Goal: Task Accomplishment & Management: Complete application form

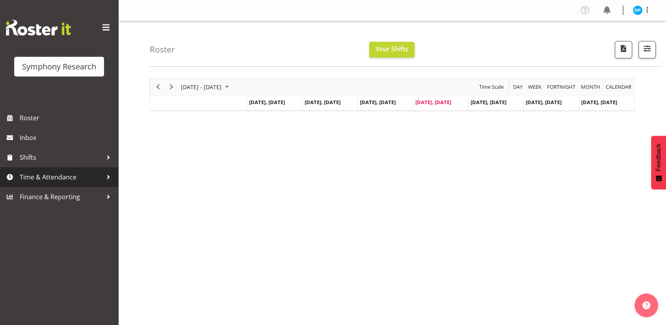
click at [59, 175] on span "Time & Attendance" at bounding box center [61, 177] width 83 height 12
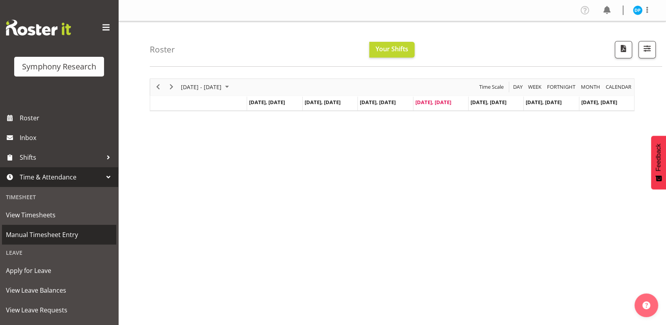
click at [54, 238] on span "Manual Timesheet Entry" at bounding box center [59, 235] width 106 height 12
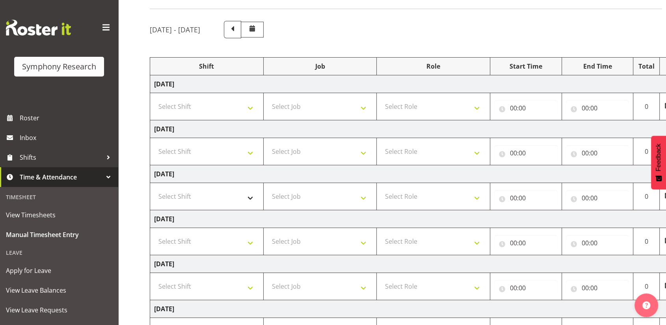
scroll to position [50, 0]
click at [243, 243] on select "Select Shift !!Weekend Residential (Roster IT Shift Label) *Business 9/10am ~ 4…" at bounding box center [206, 240] width 105 height 16
select select "56692"
click at [154, 232] on select "Select Shift !!Weekend Residential (Roster IT Shift Label) *Business 9/10am ~ 4…" at bounding box center [206, 240] width 105 height 16
click at [297, 237] on select "Select Job 550060 IF Admin 553492 World Poll Aus Wave 2 Main 2025 553493 World …" at bounding box center [320, 240] width 105 height 16
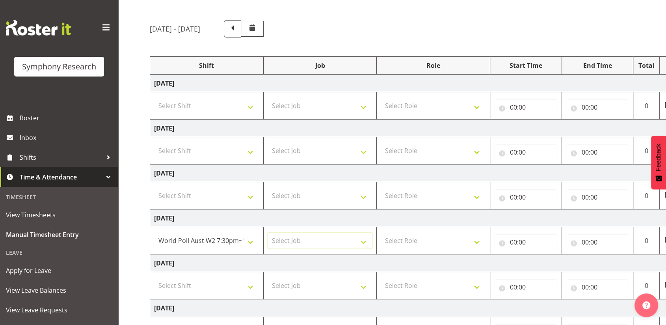
select select "10499"
click at [268, 232] on select "Select Job 550060 IF Admin 553492 World Poll Aus Wave 2 Main 2025 553493 World …" at bounding box center [320, 240] width 105 height 16
click at [416, 243] on select "Select Role Briefing Interviewing" at bounding box center [433, 240] width 105 height 16
select select "47"
click at [381, 232] on select "Select Role Briefing Interviewing" at bounding box center [433, 240] width 105 height 16
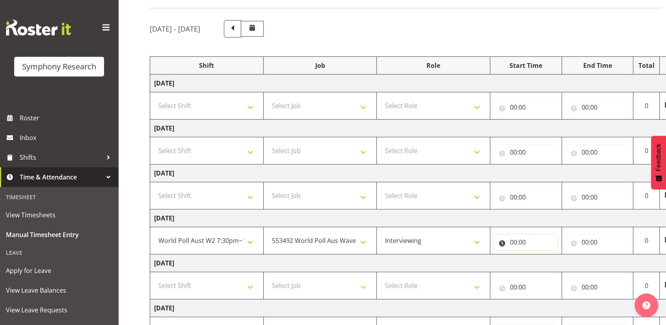
click at [511, 242] on input "00:00" at bounding box center [525, 242] width 63 height 16
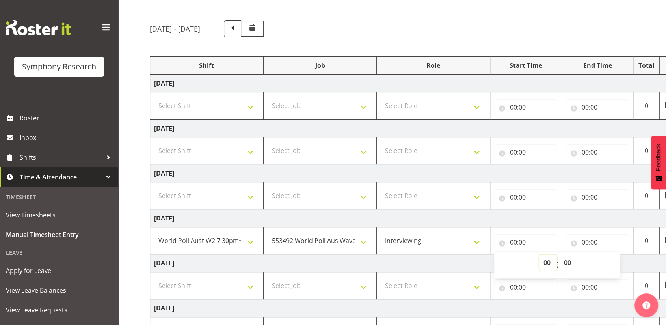
click at [545, 264] on select "00 01 02 03 04 05 06 07 08 09 10 11 12 13 14 15 16 17 18 19 20 21 22 23" at bounding box center [548, 263] width 18 height 16
select select "19"
click at [539, 255] on select "00 01 02 03 04 05 06 07 08 09 10 11 12 13 14 15 16 17 18 19 20 21 22 23" at bounding box center [548, 263] width 18 height 16
type input "19:00"
click at [570, 263] on select "00 01 02 03 04 05 06 07 08 09 10 11 12 13 14 15 16 17 18 19 20 21 22 23 24 25 2…" at bounding box center [568, 263] width 18 height 16
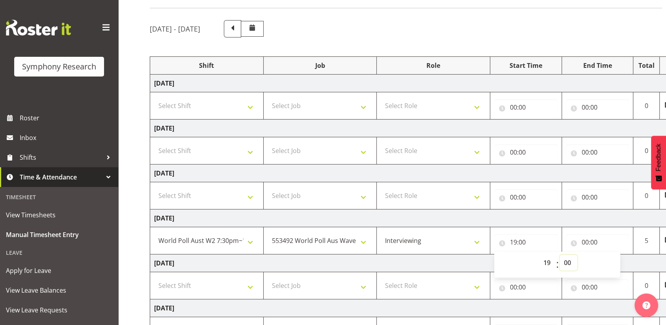
select select "30"
click at [559, 255] on select "00 01 02 03 04 05 06 07 08 09 10 11 12 13 14 15 16 17 18 19 20 21 22 23 24 25 2…" at bounding box center [568, 263] width 18 height 16
type input "19:30"
click at [585, 242] on input "00:00" at bounding box center [597, 242] width 63 height 16
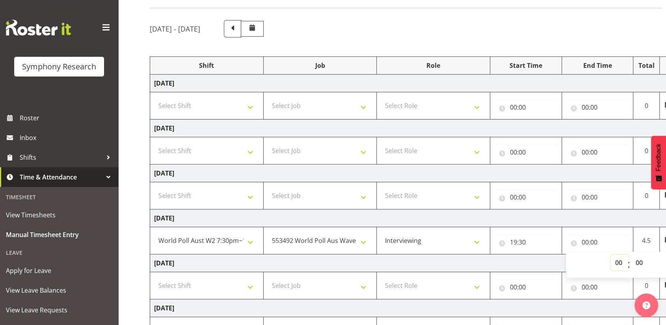
click at [617, 261] on select "00 01 02 03 04 05 06 07 08 09 10 11 12 13 14 15 16 17 18 19 20 21 22 23" at bounding box center [620, 263] width 18 height 16
select select "23"
click at [611, 255] on select "00 01 02 03 04 05 06 07 08 09 10 11 12 13 14 15 16 17 18 19 20 21 22 23" at bounding box center [620, 263] width 18 height 16
type input "23:00"
click at [596, 240] on input "23:00" at bounding box center [597, 242] width 63 height 16
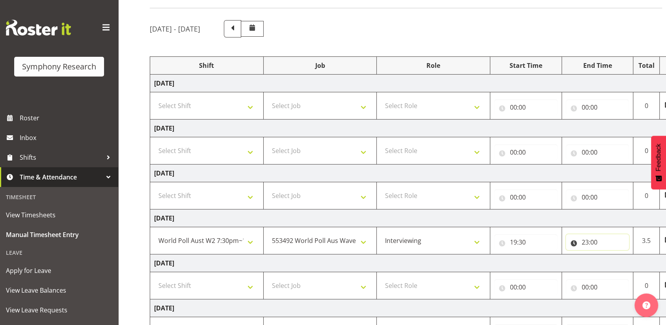
click at [596, 240] on input "23:00" at bounding box center [597, 242] width 63 height 16
click at [639, 260] on select "00 01 02 03 04 05 06 07 08 09 10 11 12 13 14 15 16 17 18 19 20 21 22 23 24 25 2…" at bounding box center [640, 263] width 18 height 16
select select "44"
click at [631, 255] on select "00 01 02 03 04 05 06 07 08 09 10 11 12 13 14 15 16 17 18 19 20 21 22 23 24 25 2…" at bounding box center [640, 263] width 18 height 16
type input "23:44"
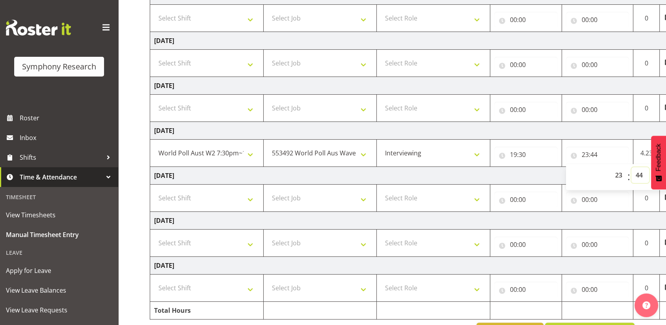
scroll to position [164, 0]
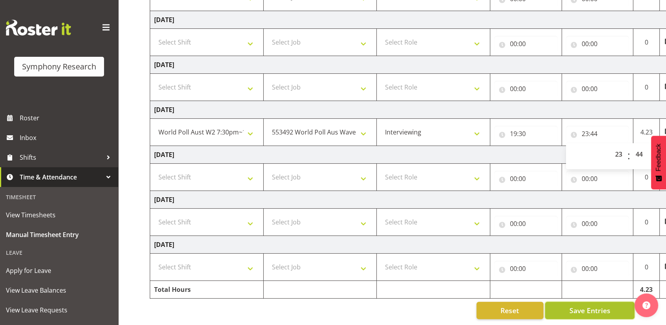
click at [582, 305] on span "Save Entries" at bounding box center [589, 310] width 41 height 10
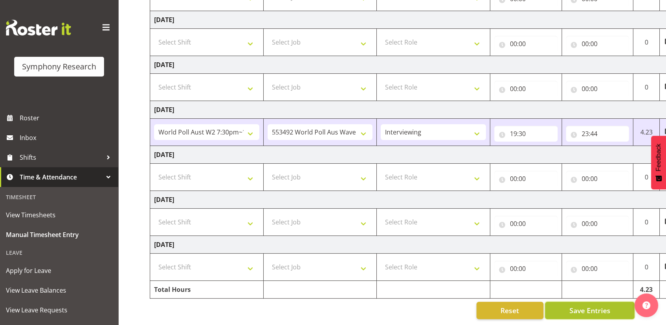
click at [579, 305] on span "Save Entries" at bounding box center [589, 310] width 41 height 10
click at [593, 305] on span "Save Entries" at bounding box center [589, 310] width 41 height 10
click at [564, 303] on button "Save Entries" at bounding box center [589, 309] width 89 height 17
